Goal: Download file/media

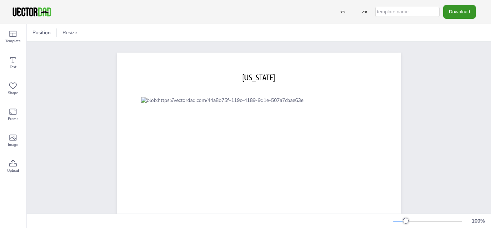
click at [461, 6] on button "Download" at bounding box center [460, 11] width 33 height 13
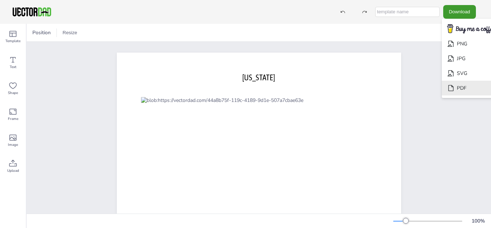
click at [457, 87] on li "PDF" at bounding box center [471, 88] width 59 height 15
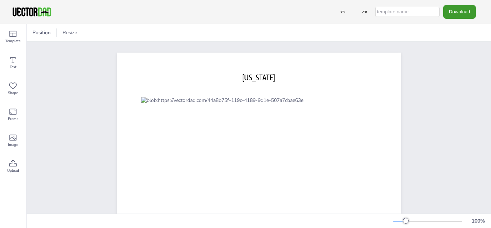
click at [459, 50] on div "[US_STATE] [DOMAIN_NAME]" at bounding box center [259, 163] width 465 height 242
click at [458, 13] on button "Download" at bounding box center [460, 11] width 33 height 13
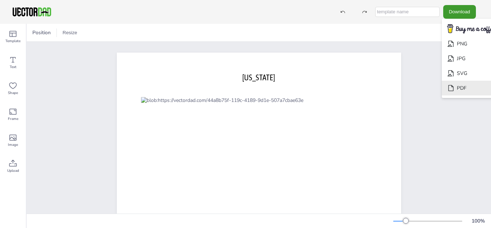
click at [448, 87] on li "PDF" at bounding box center [471, 88] width 59 height 15
